Goal: Task Accomplishment & Management: Manage account settings

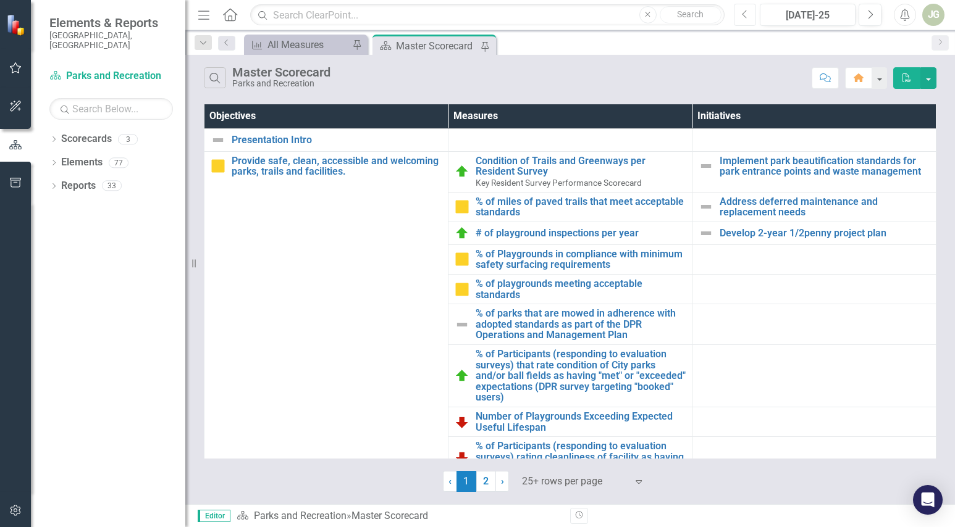
click at [745, 15] on icon "Previous" at bounding box center [745, 14] width 7 height 11
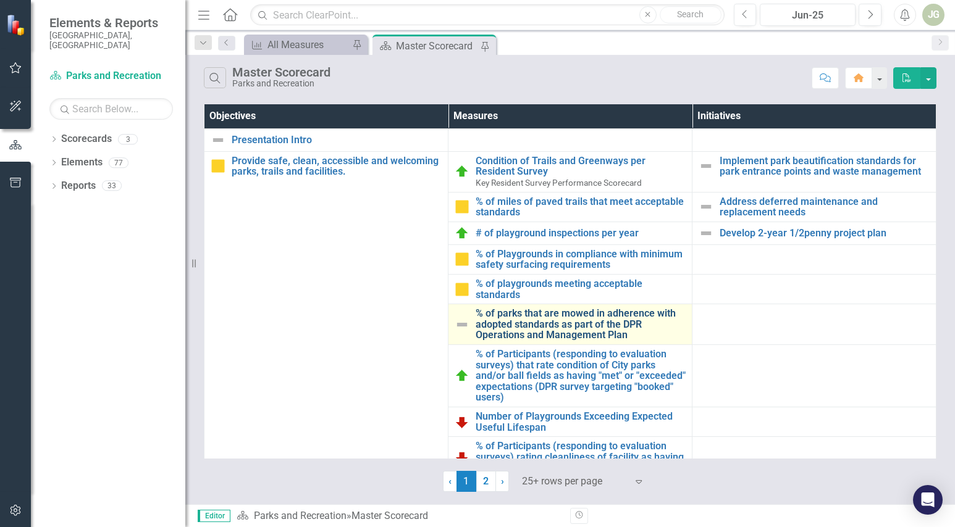
click at [526, 327] on link "% of parks that are mowed in adherence with adopted standards as part of the DP…" at bounding box center [580, 324] width 210 height 33
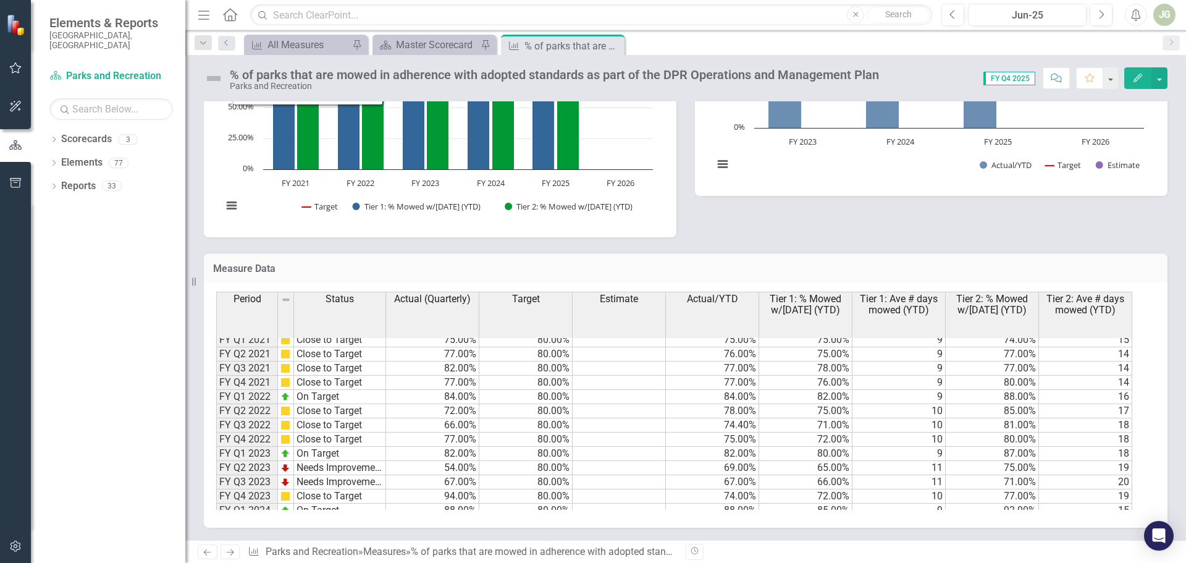
scroll to position [634, 0]
click at [212, 79] on img at bounding box center [214, 79] width 20 height 20
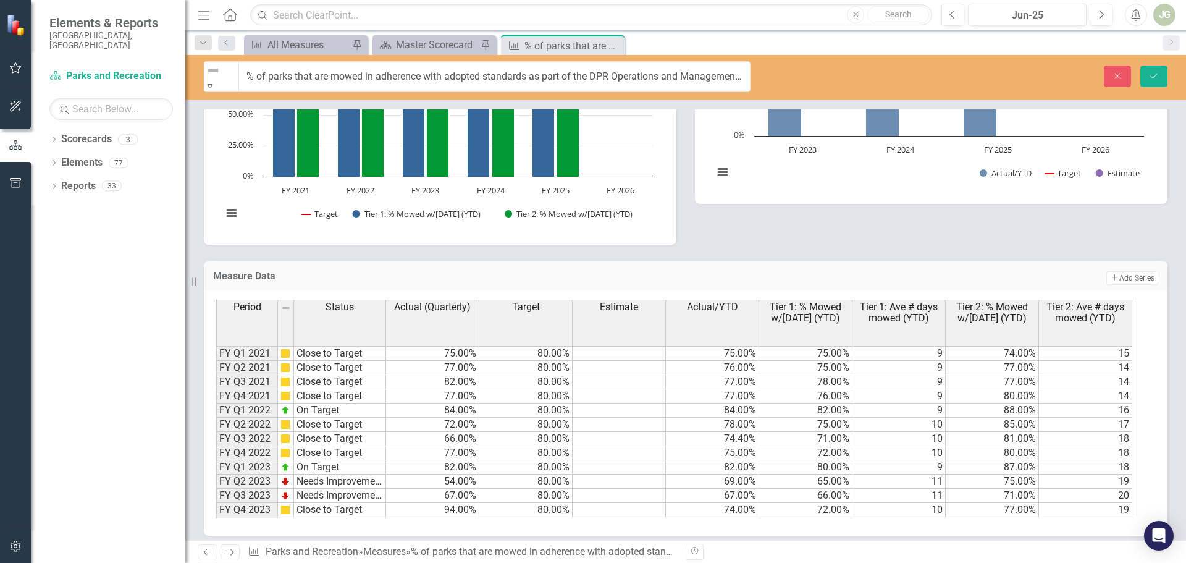
click at [212, 78] on img at bounding box center [213, 70] width 15 height 15
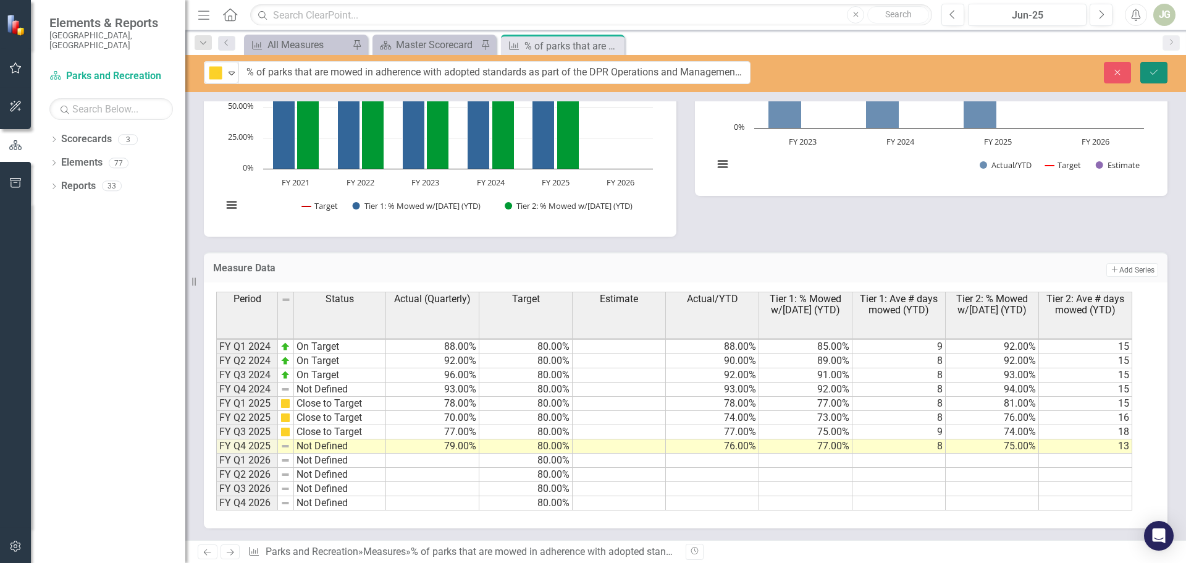
click at [954, 67] on button "Save" at bounding box center [1153, 73] width 27 height 22
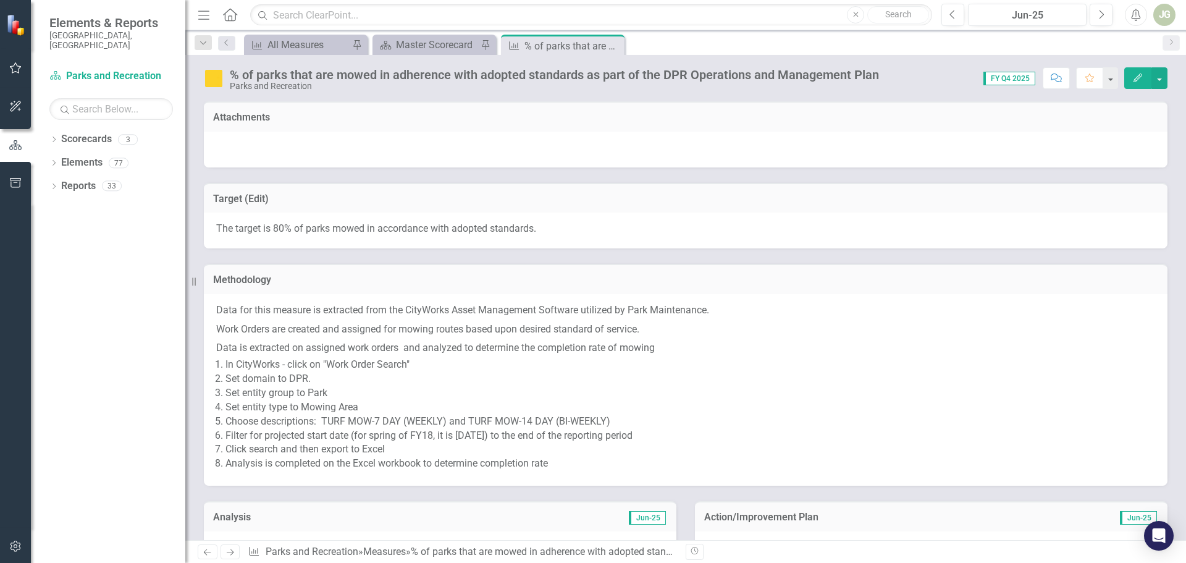
scroll to position [185, 0]
